Goal: Transaction & Acquisition: Obtain resource

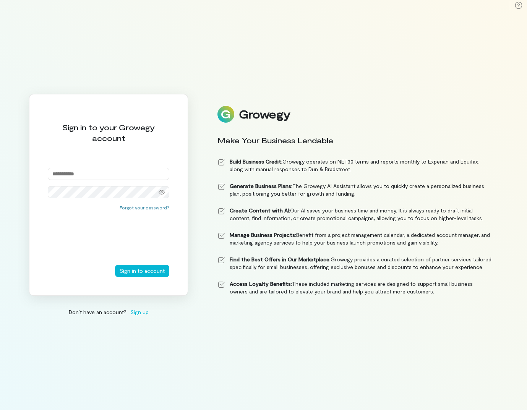
type input "**********"
click at [143, 271] on button "Sign in to account" at bounding box center [142, 271] width 54 height 12
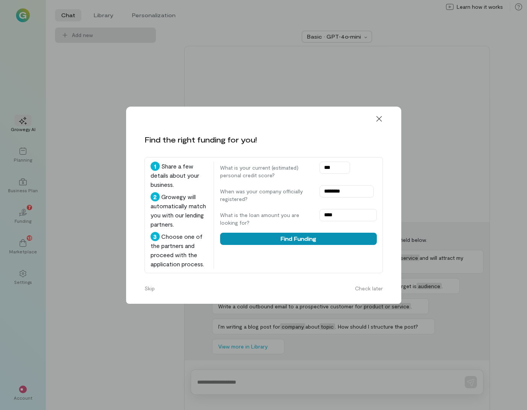
click at [291, 233] on button "Find Funding" at bounding box center [298, 239] width 157 height 12
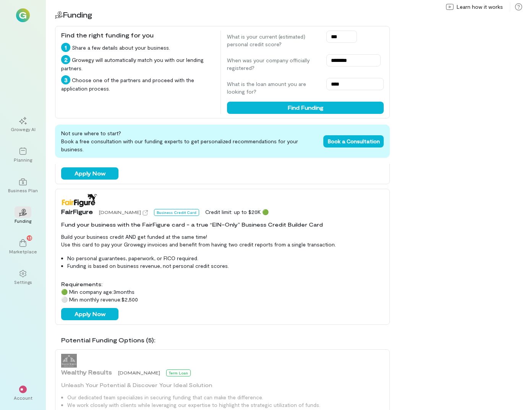
scroll to position [123, 0]
click at [25, 158] on div "Planning" at bounding box center [23, 160] width 18 height 6
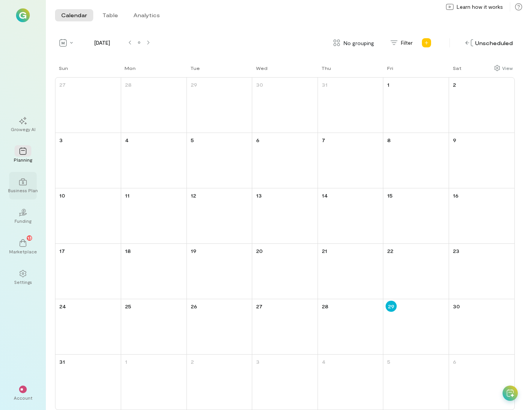
click at [20, 179] on icon at bounding box center [23, 182] width 8 height 8
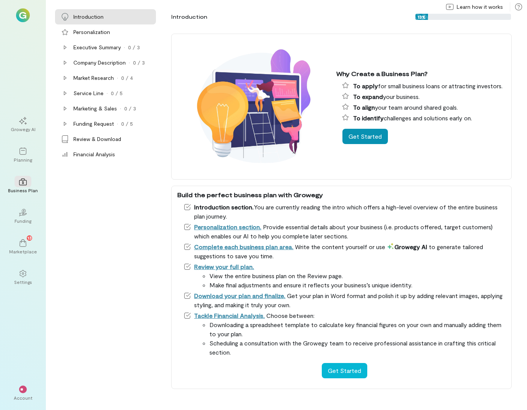
click at [367, 139] on button "Get Started" at bounding box center [364, 136] width 45 height 15
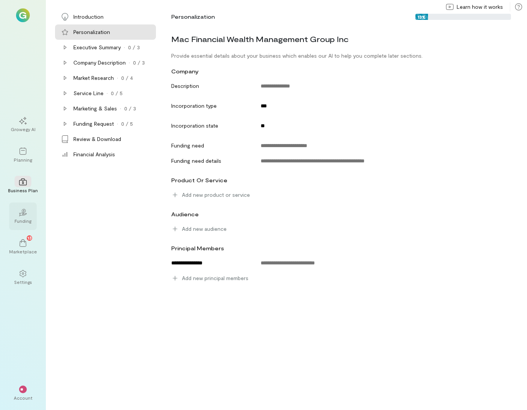
click at [23, 216] on icon "02" at bounding box center [23, 212] width 8 height 8
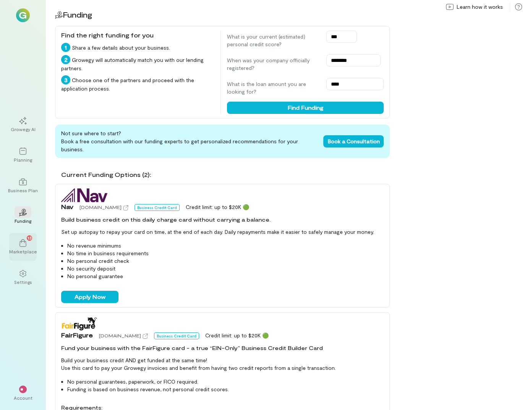
click at [27, 239] on span "13" at bounding box center [29, 237] width 4 height 7
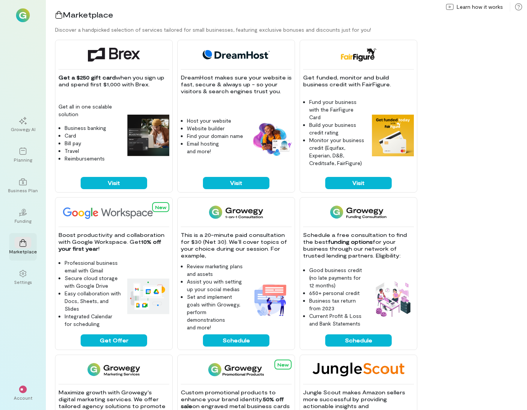
click at [147, 141] on img at bounding box center [148, 136] width 42 height 42
click at [128, 190] on div "Get a $250 gift card when you sign up and spend first $1,000 with Brex. Get all…" at bounding box center [114, 116] width 118 height 153
click at [129, 186] on button "Visit" at bounding box center [114, 183] width 66 height 12
click at [160, 137] on img at bounding box center [148, 136] width 42 height 42
click at [129, 180] on button "Visit" at bounding box center [114, 183] width 66 height 12
